Goal: Task Accomplishment & Management: Use online tool/utility

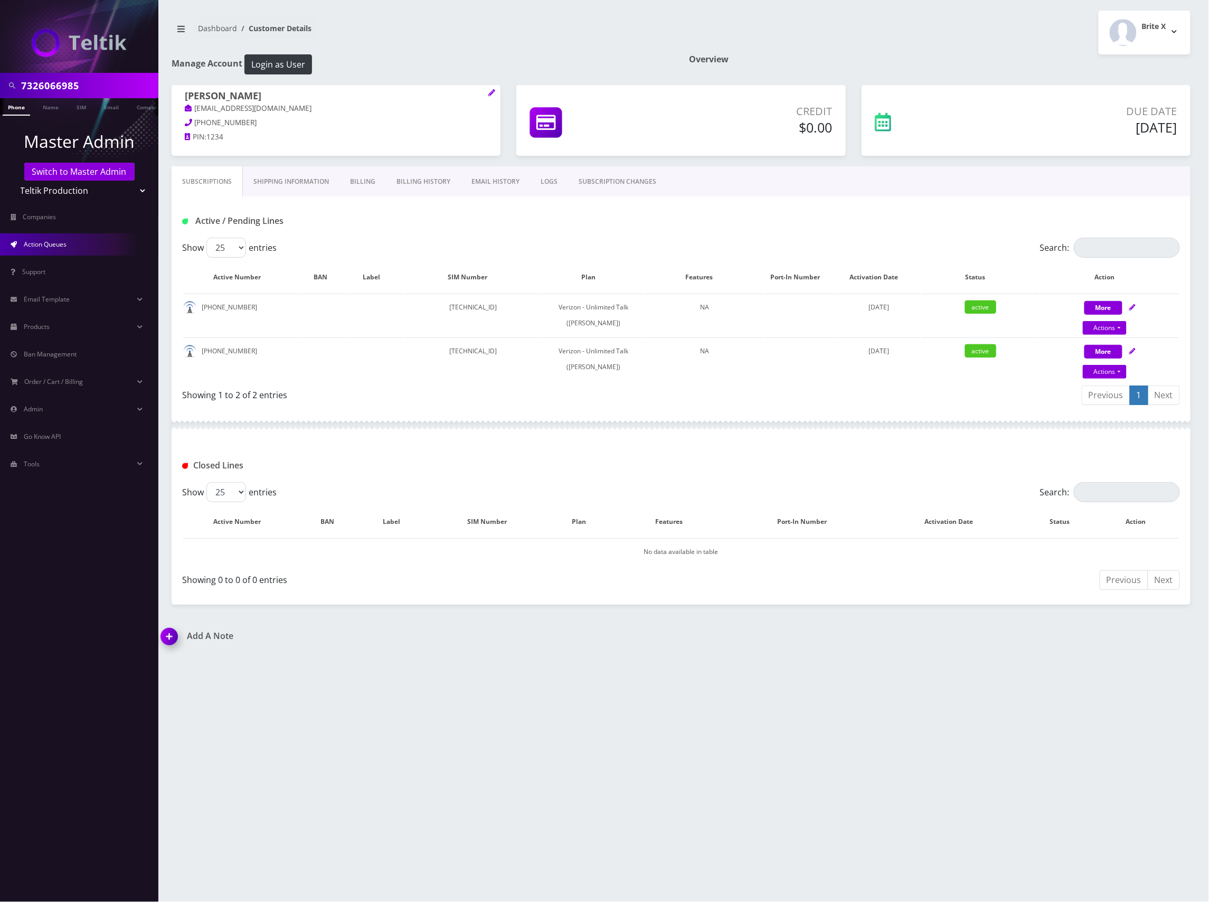
click at [51, 245] on span "Action Queues" at bounding box center [45, 244] width 43 height 9
click at [64, 190] on select "Teltik Production My Link Mobile VennMobile Unlimited Advanced LTE Rexing Inc D…" at bounding box center [79, 191] width 135 height 20
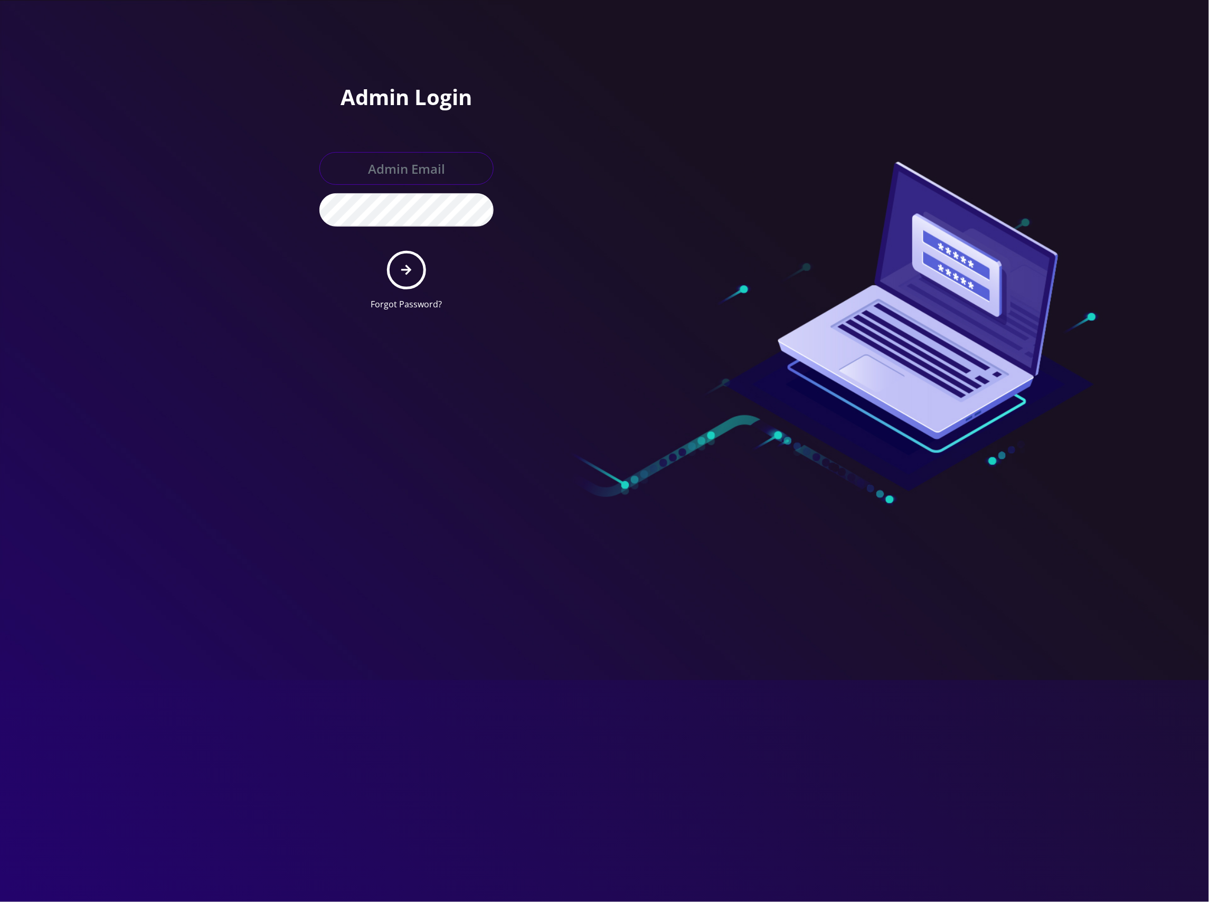
type input "[EMAIL_ADDRESS][DOMAIN_NAME]"
click at [427, 164] on input "[EMAIL_ADDRESS][DOMAIN_NAME]" at bounding box center [406, 168] width 174 height 33
click at [273, 226] on div at bounding box center [604, 451] width 1209 height 902
click at [412, 259] on button "submit" at bounding box center [406, 270] width 39 height 39
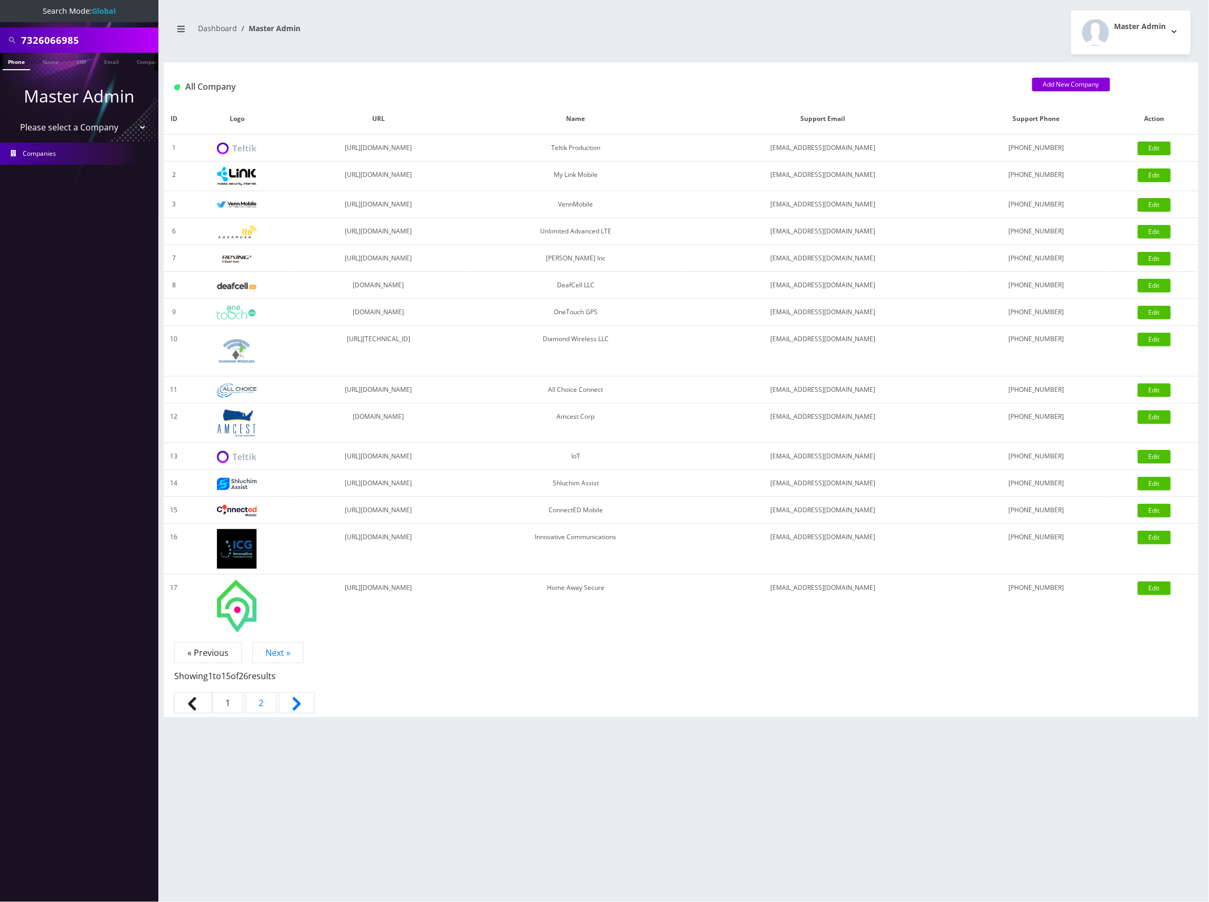
click at [101, 124] on select "Please select a Company Teltik Production My Link Mobile VennMobile Unlimited A…" at bounding box center [79, 127] width 135 height 20
select select "13"
click at [12, 117] on select "Please select a Company Teltik Production My Link Mobile VennMobile Unlimited A…" at bounding box center [79, 127] width 135 height 20
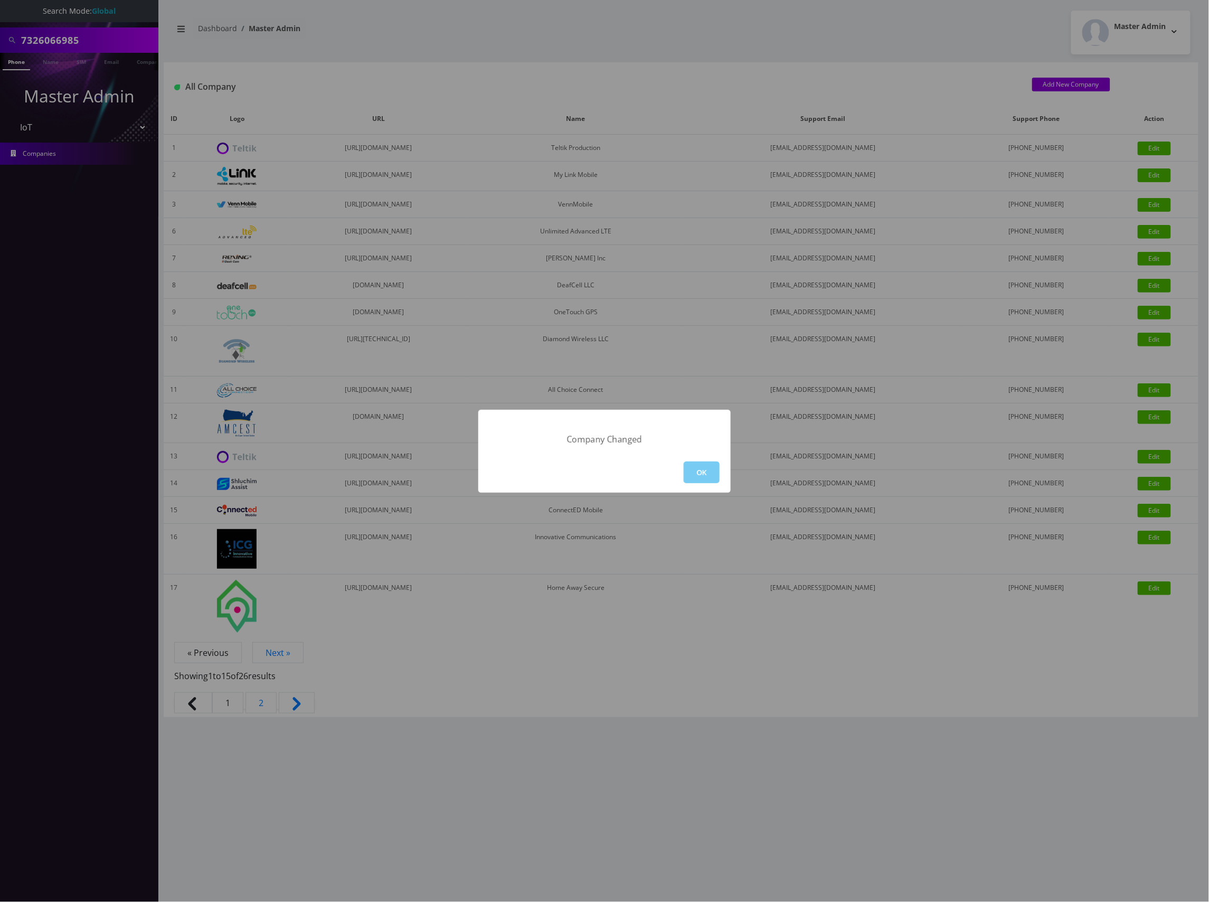
click at [707, 465] on button "OK" at bounding box center [702, 472] width 36 height 22
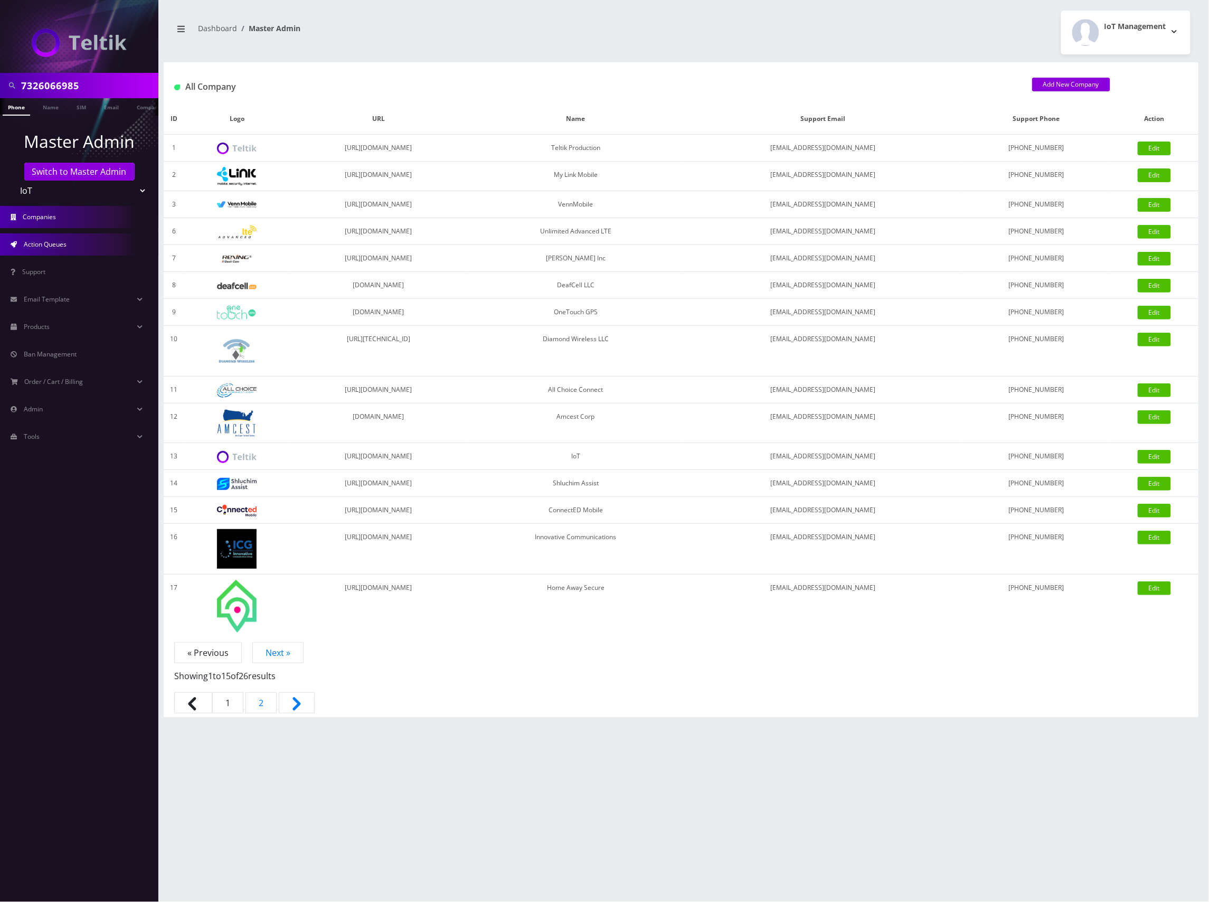
click at [63, 244] on span "Action Queues" at bounding box center [45, 244] width 43 height 9
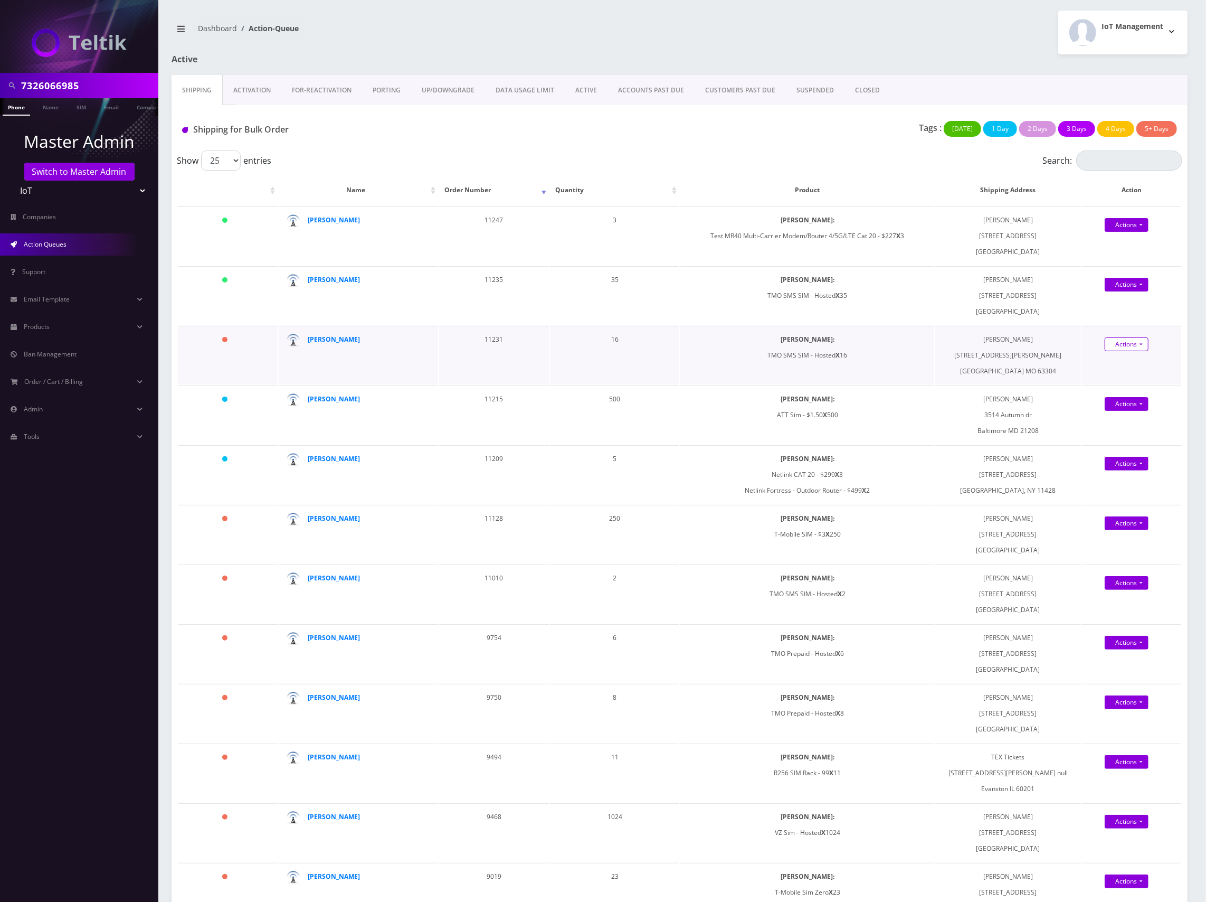
click at [1119, 232] on link "Actions" at bounding box center [1127, 225] width 44 height 14
click at [1110, 362] on link "Shipped" at bounding box center [1140, 364] width 89 height 16
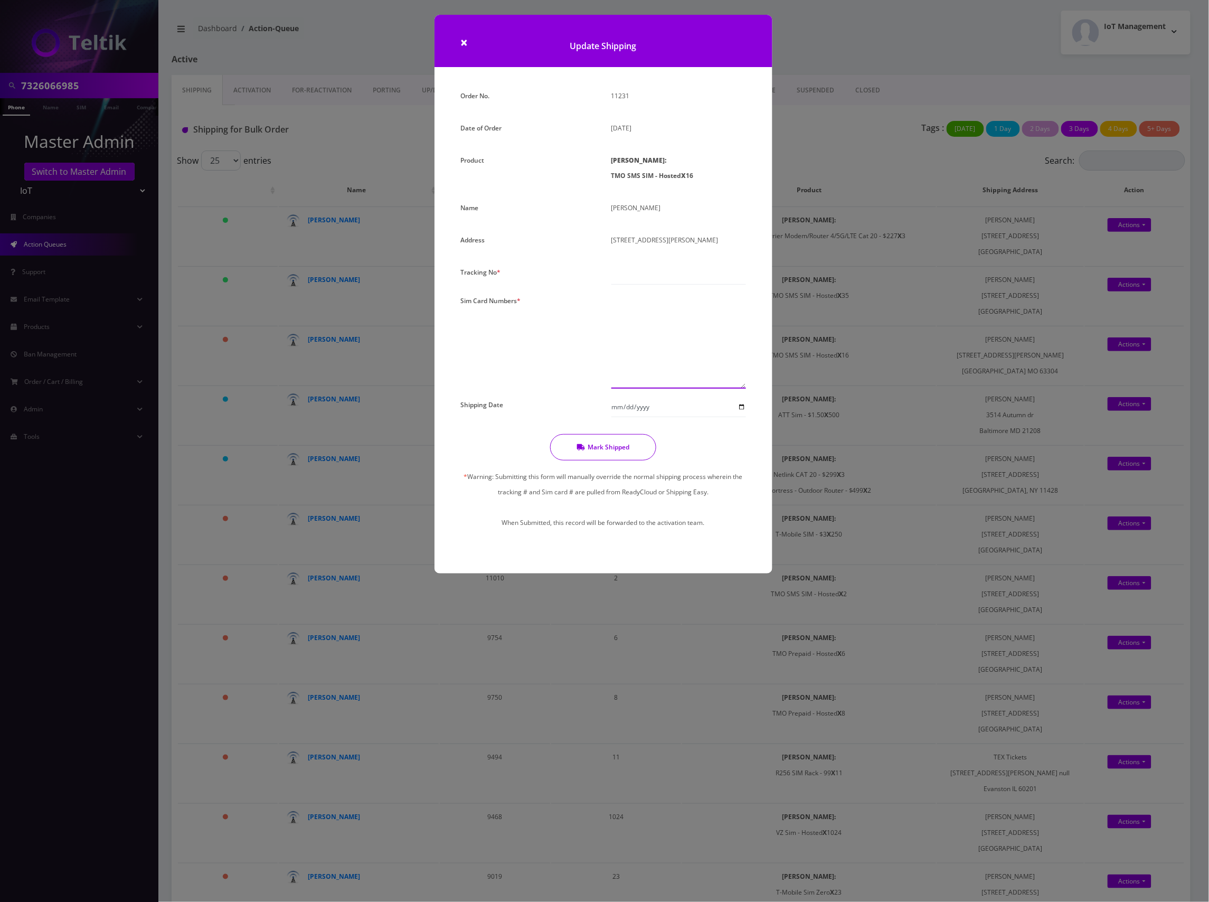
click at [647, 324] on textarea at bounding box center [678, 341] width 135 height 96
paste textarea "8901240497128423471 8901240497128435194 8901240497128427761 8901240497128430518…"
type textarea "8901240497128423471 8901240497128435194 8901240497128427761 8901240497128430518…"
click at [652, 273] on input "text" at bounding box center [678, 274] width 135 height 20
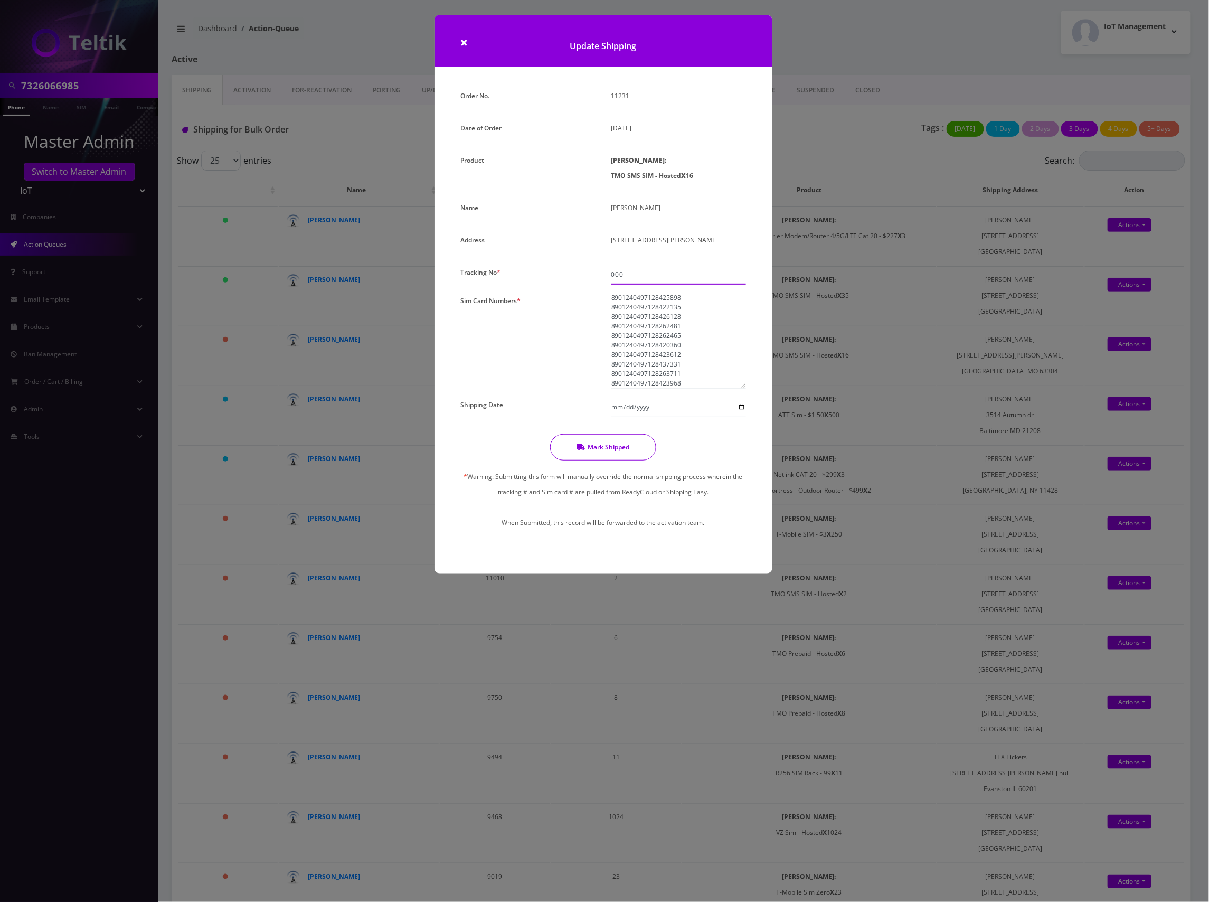
type input "000"
click at [699, 374] on textarea "8901240497128423471 8901240497128435194 8901240497128427761 8901240497128430518…" at bounding box center [678, 341] width 135 height 96
click at [717, 361] on textarea "8901240497128423471 8901240497128435194 8901240497128427761 8901240497128430518…" at bounding box center [678, 341] width 135 height 96
click at [608, 449] on button "Mark Shipped" at bounding box center [603, 447] width 106 height 26
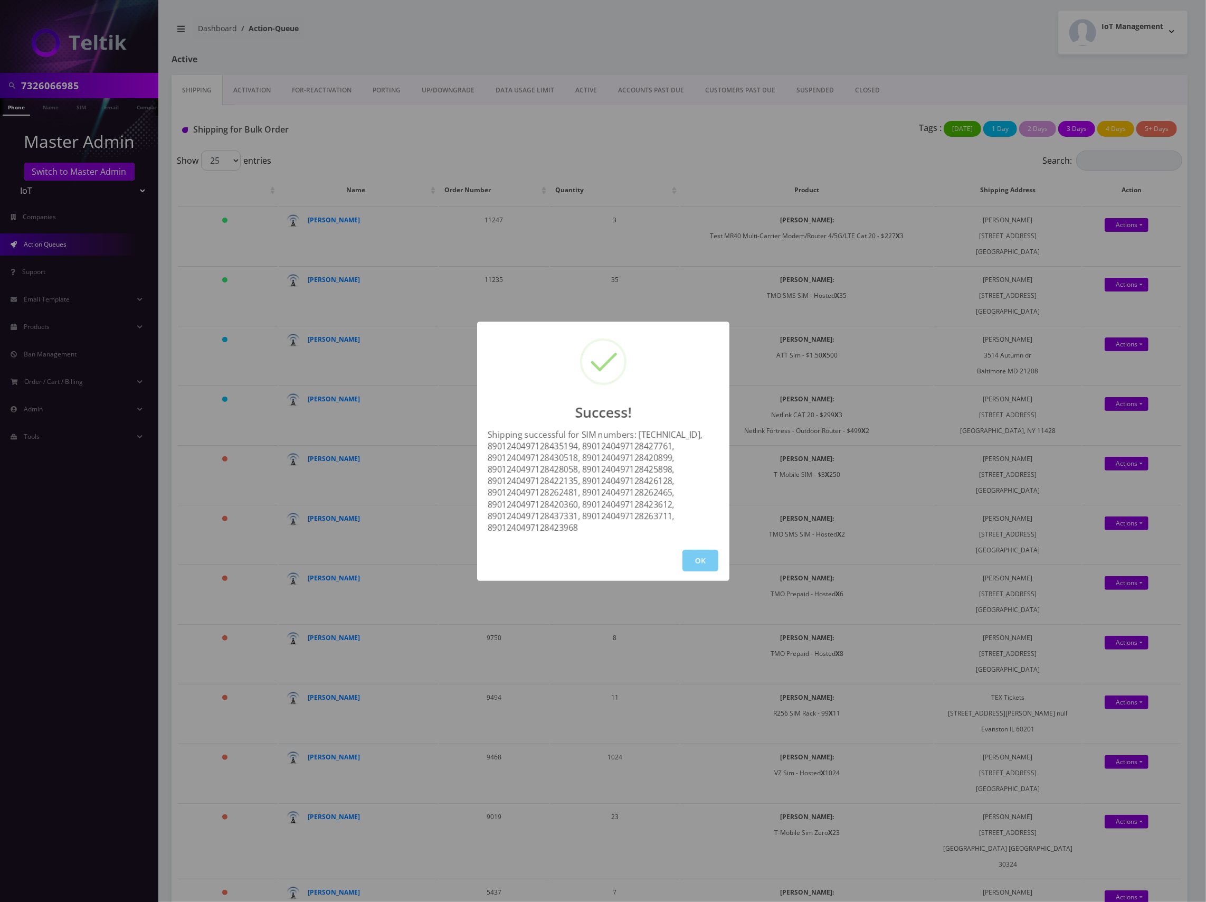
click at [702, 564] on button "OK" at bounding box center [701, 560] width 36 height 22
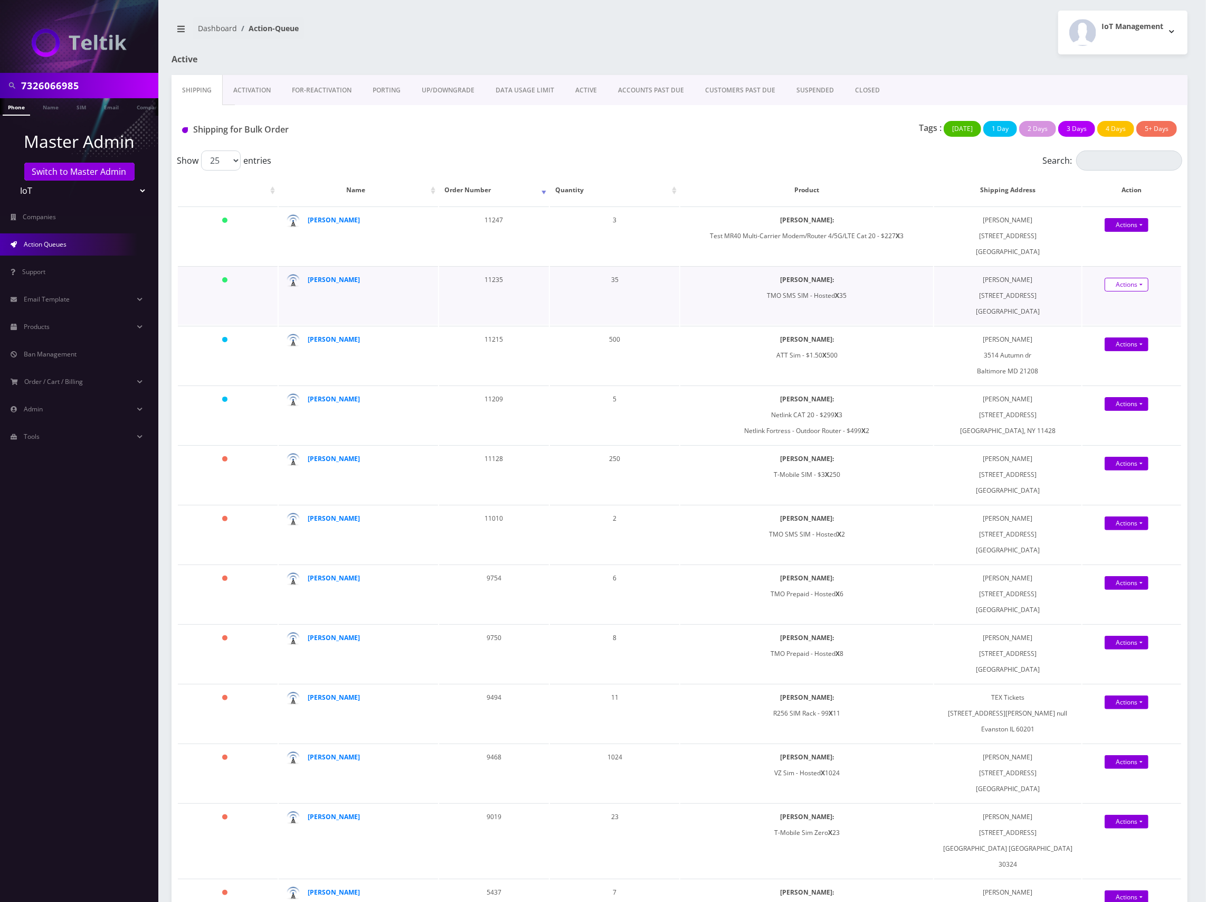
click at [1128, 279] on link "Actions" at bounding box center [1127, 285] width 44 height 14
click at [1107, 307] on link "Shipped" at bounding box center [1140, 304] width 88 height 16
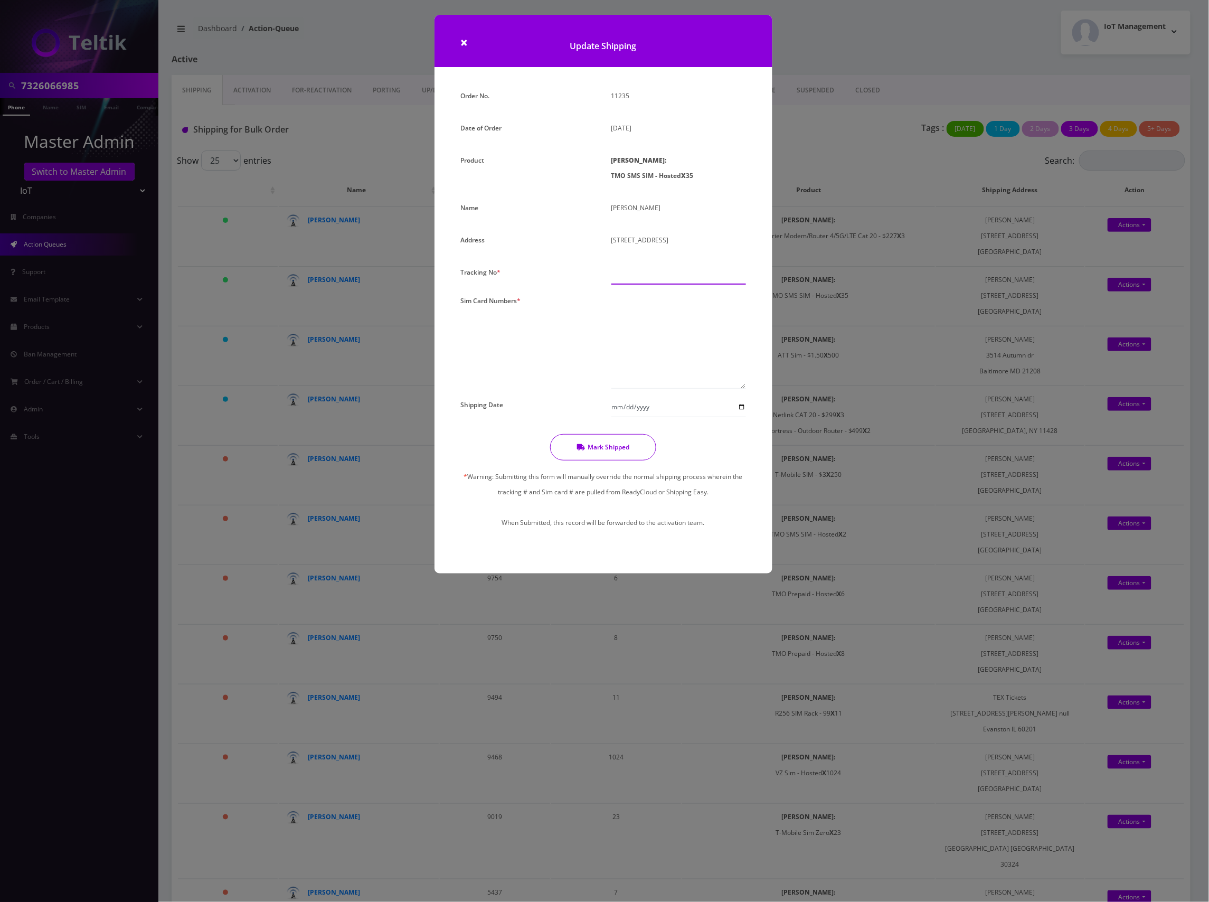
click at [661, 285] on input "text" at bounding box center [678, 274] width 135 height 20
type input "000"
paste textarea "8901240497128435574 8901240497128424446 8901240497128264990 8901240497128263554…"
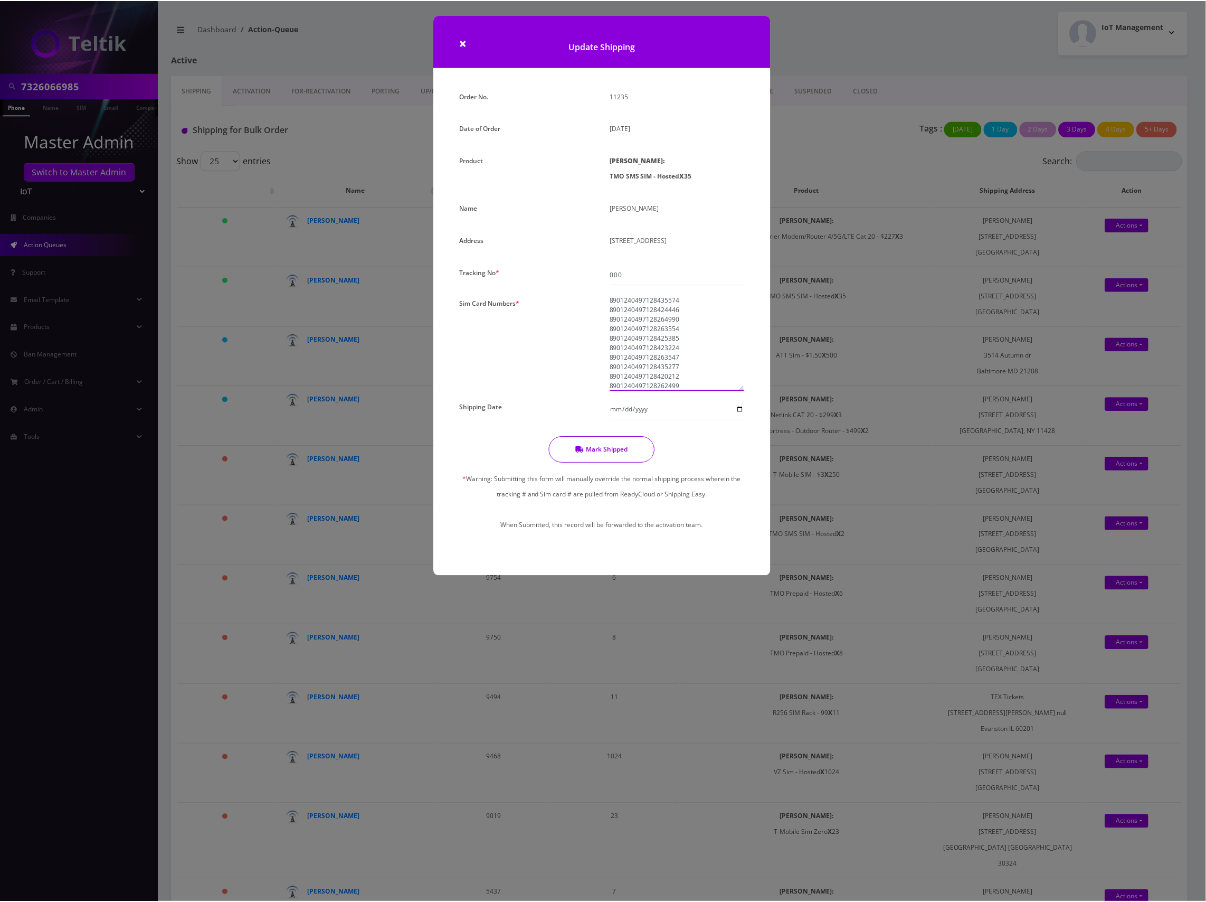
scroll to position [238, 0]
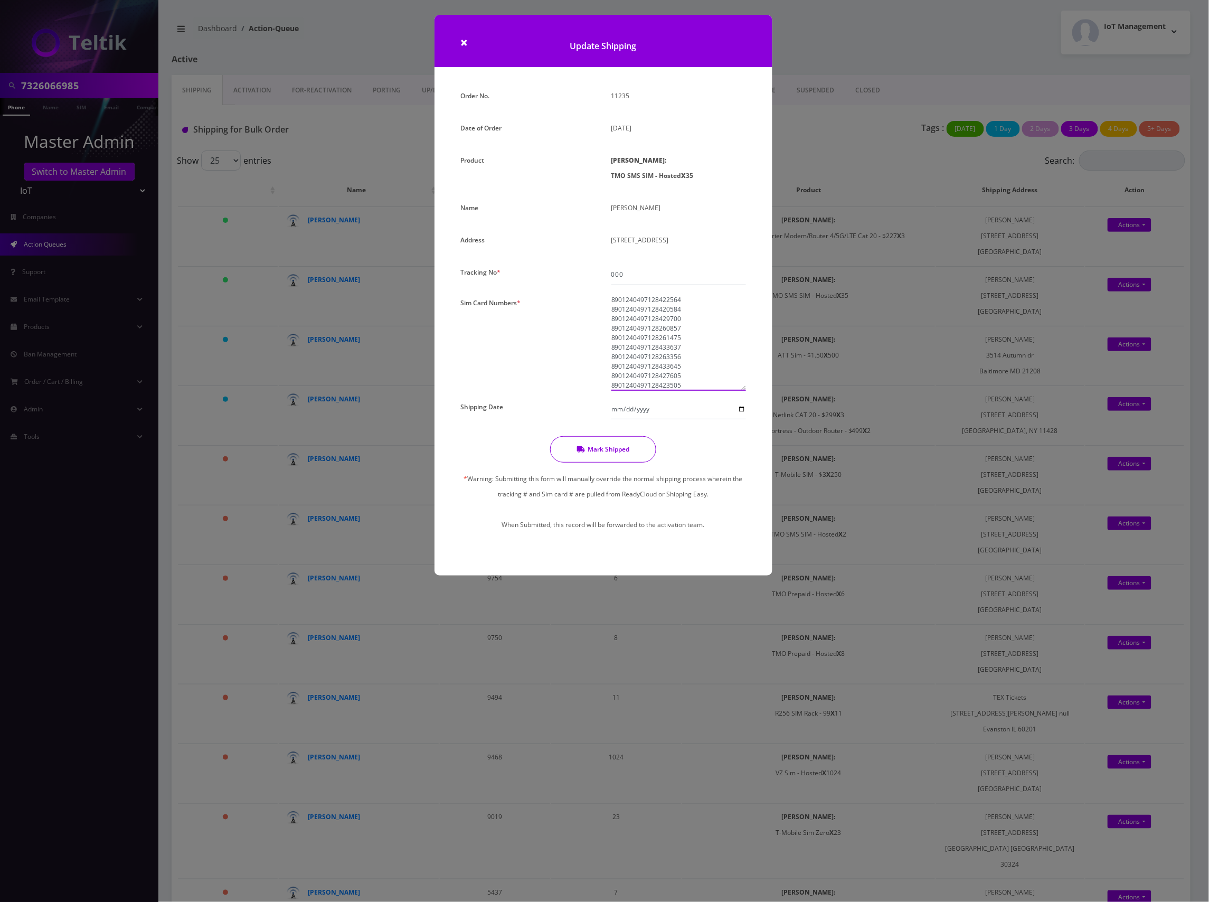
type textarea "8901240497128435574 8901240497128424446 8901240497128264990 8901240497128263554…"
click at [608, 462] on button "Mark Shipped" at bounding box center [603, 449] width 106 height 26
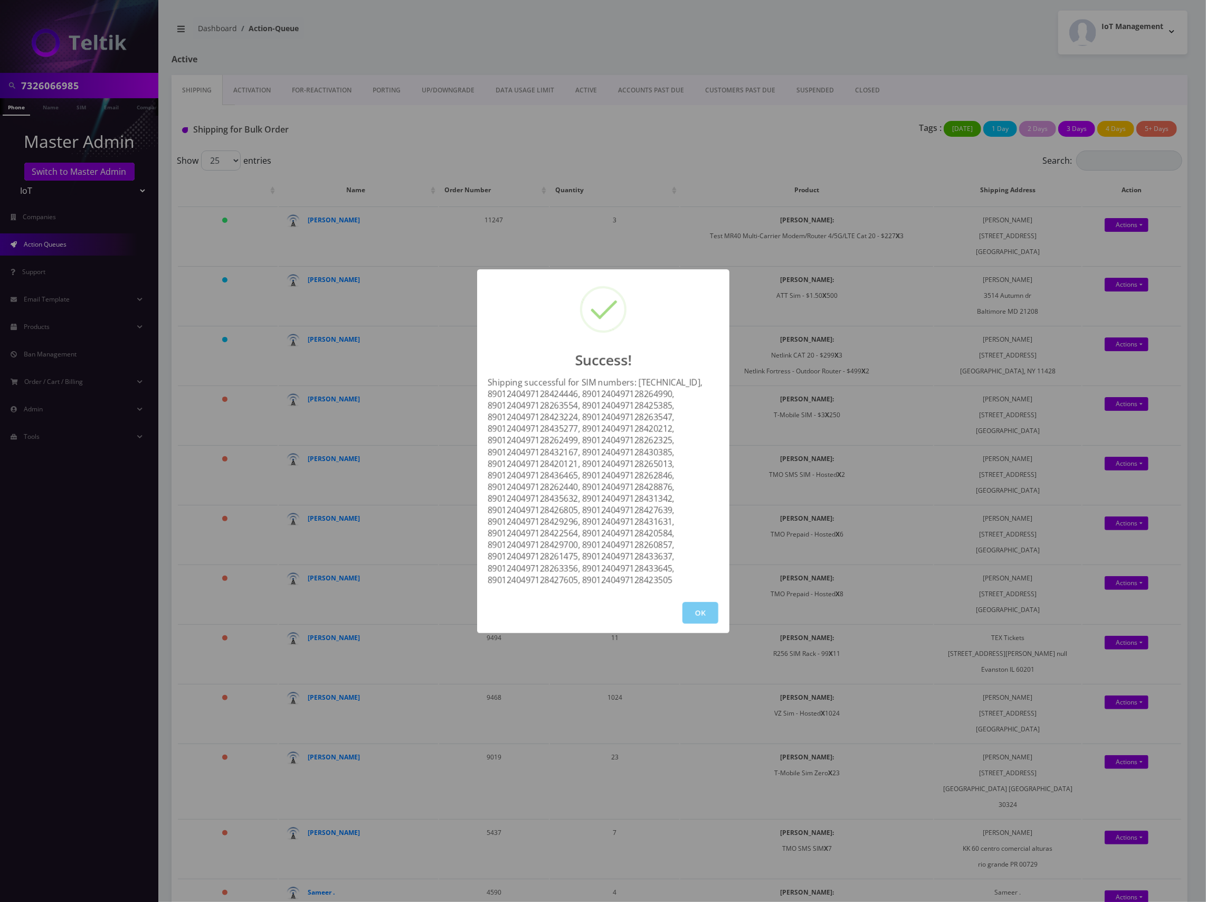
click at [699, 621] on button "OK" at bounding box center [701, 613] width 36 height 22
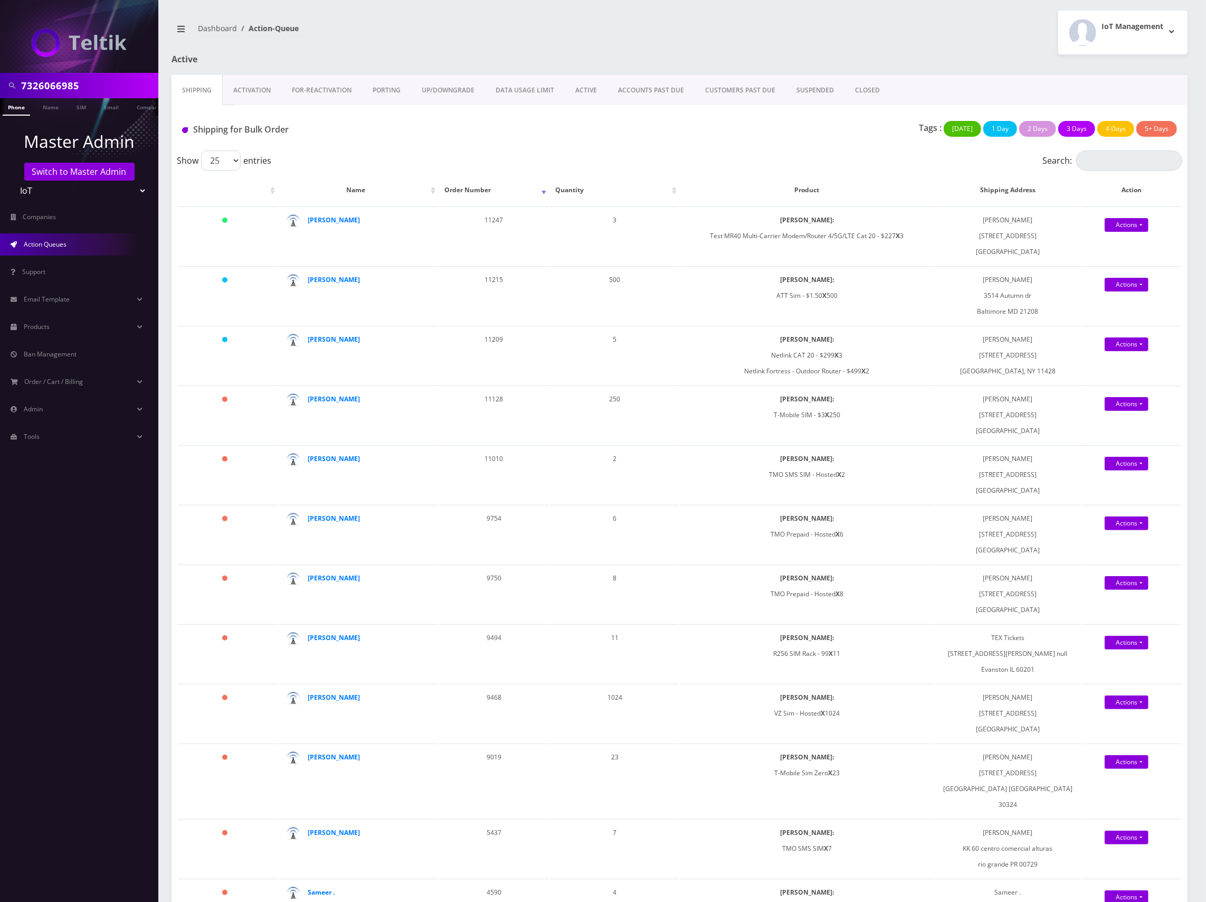
click at [91, 557] on nav "7326066985 Phone Name SIM Email Company Customer Master Admin Switch to Master …" at bounding box center [79, 451] width 158 height 902
